Goal: Go to known website: Go to known website

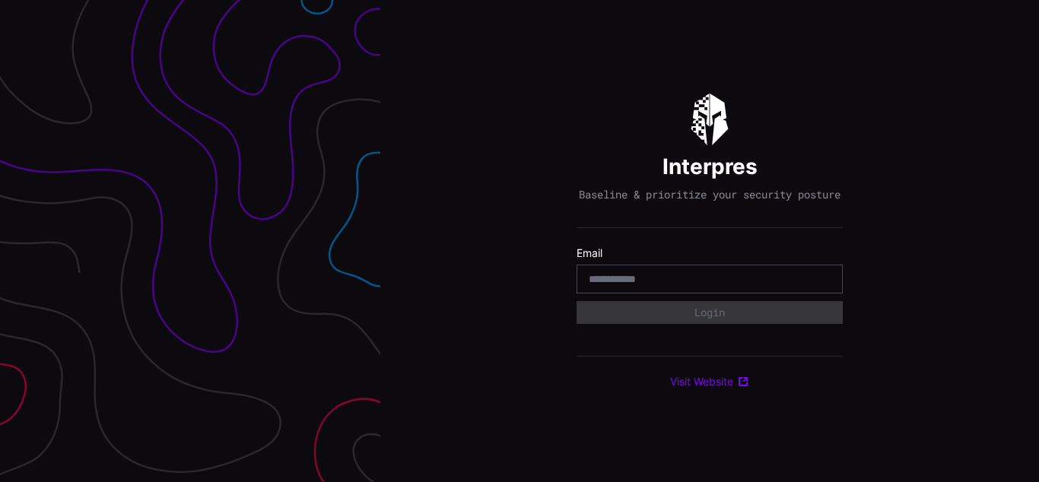
click at [519, 241] on div "Interpres Baseline & prioritize your security posture Email Login Visit Website" at bounding box center [709, 241] width 659 height 482
